Goal: Transaction & Acquisition: Subscribe to service/newsletter

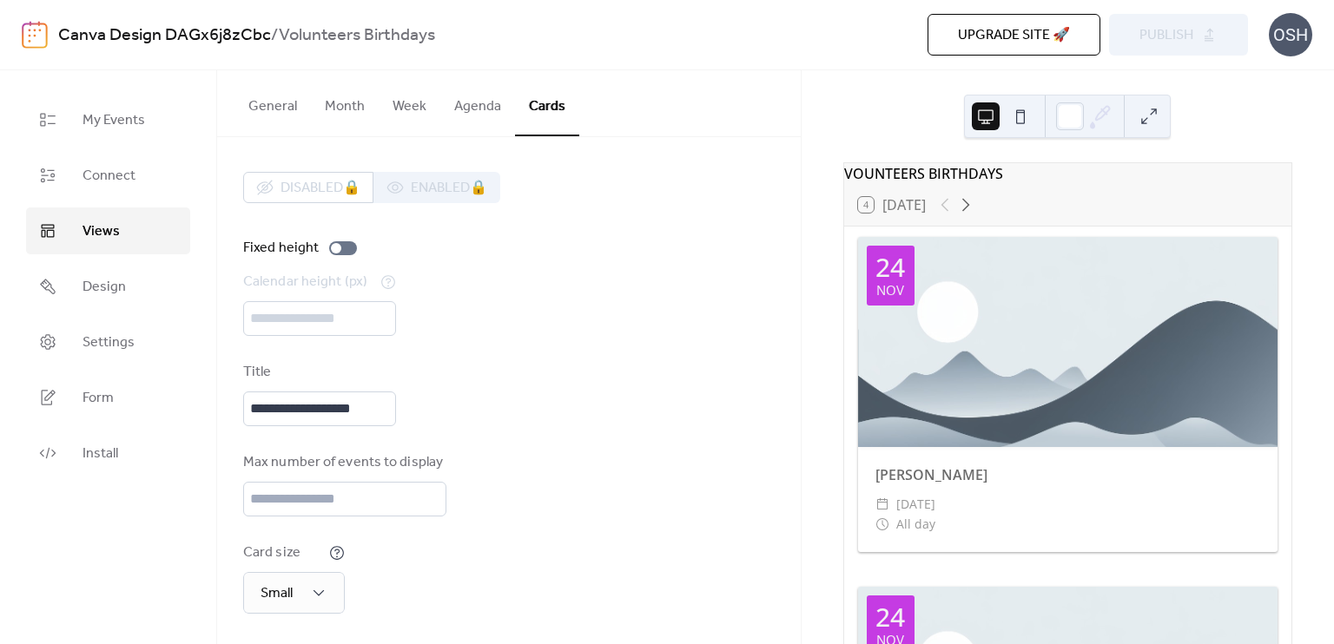
click at [1018, 221] on div "4 [DATE]" at bounding box center [1067, 205] width 447 height 42
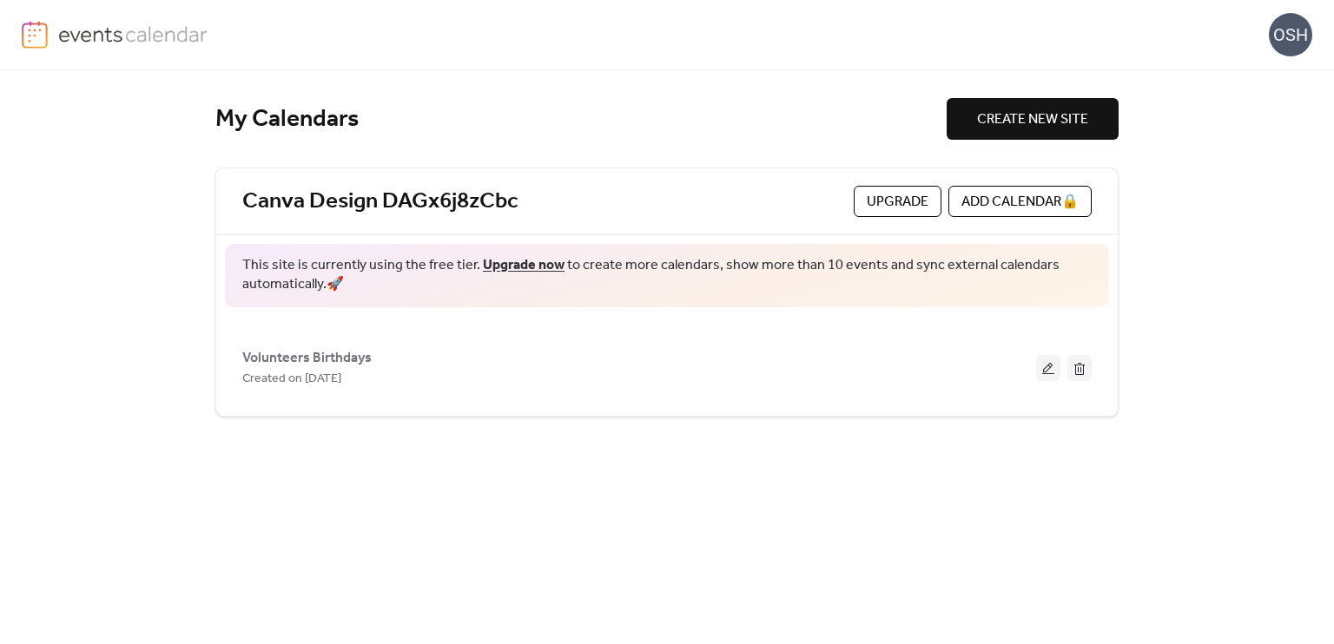
click at [530, 262] on link "Upgrade now" at bounding box center [524, 265] width 82 height 27
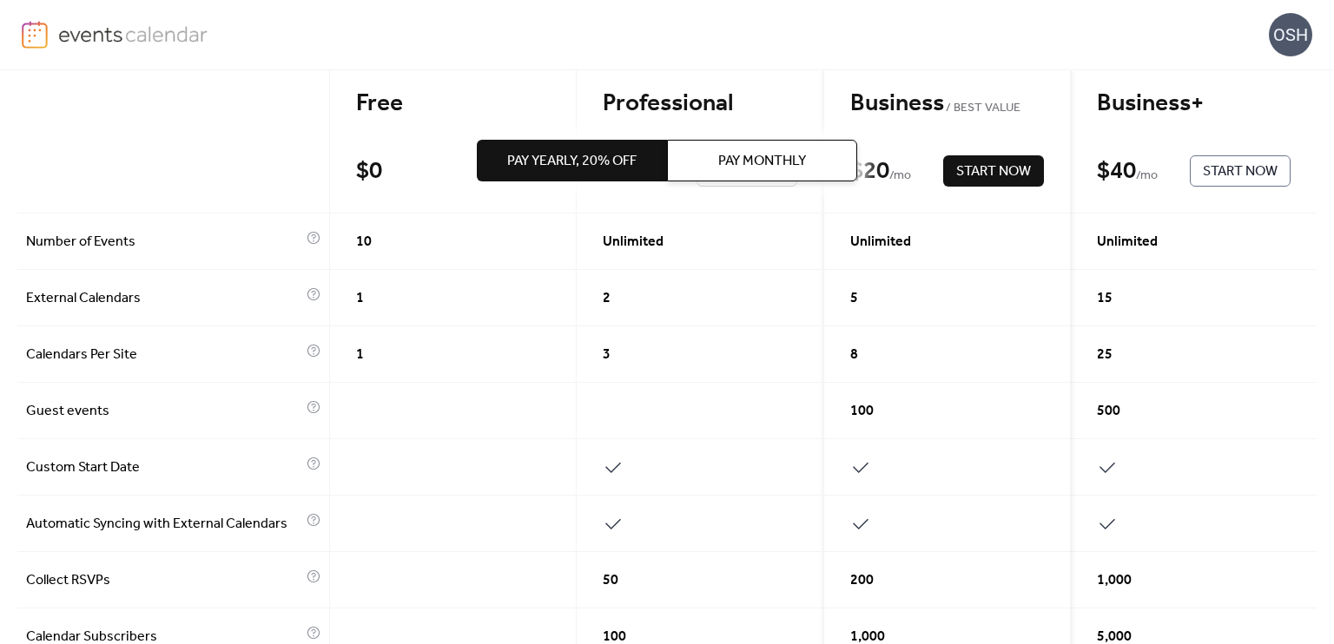
scroll to position [142, 0]
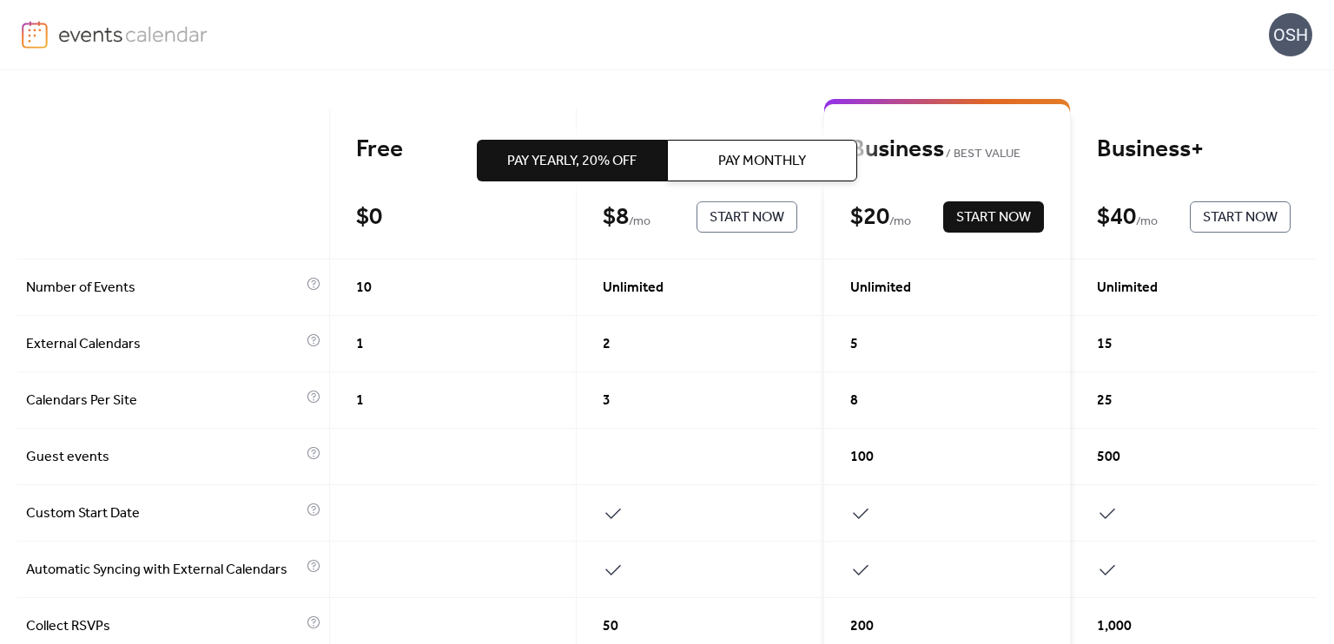
click at [754, 158] on span "Pay Monthly" at bounding box center [762, 161] width 88 height 21
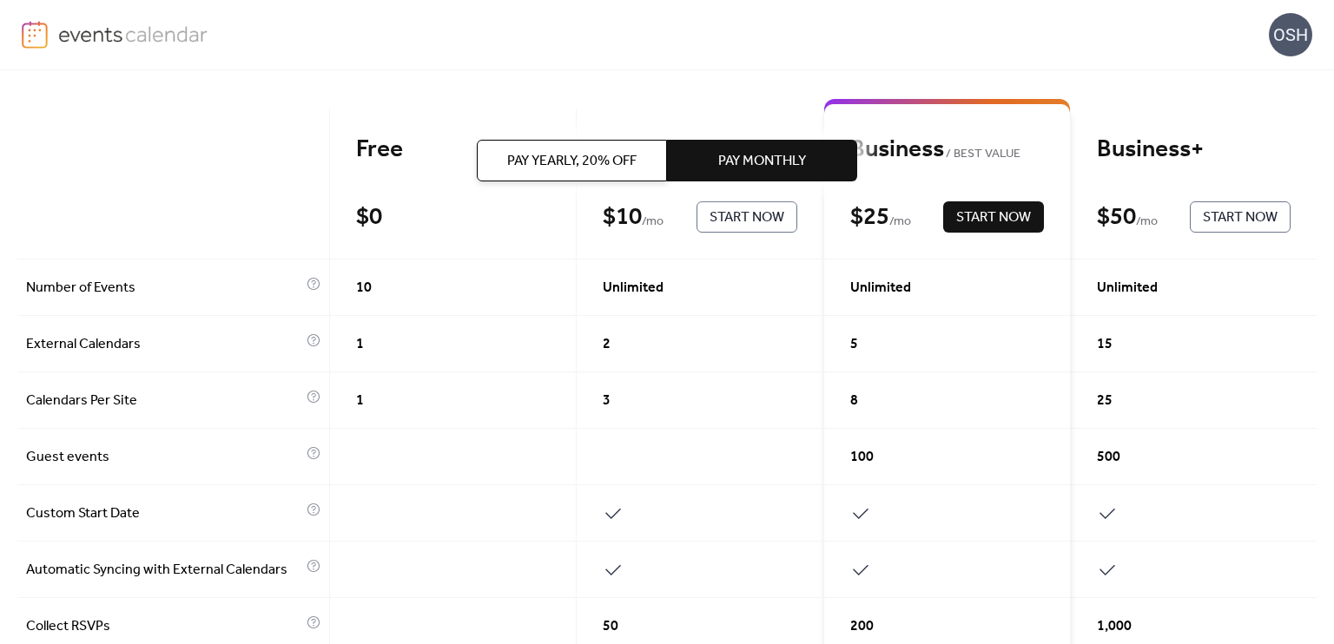
click at [608, 168] on span "Pay Yearly, 20% off" at bounding box center [571, 161] width 129 height 21
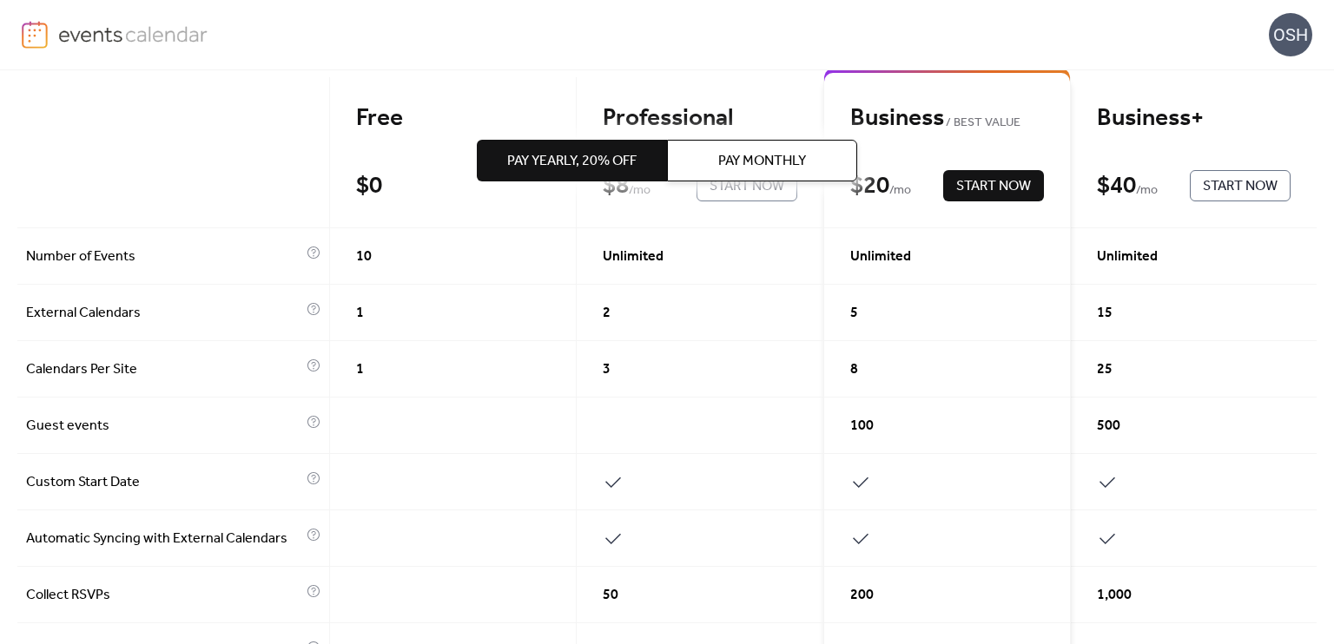
scroll to position [0, 0]
